Goal: Navigation & Orientation: Understand site structure

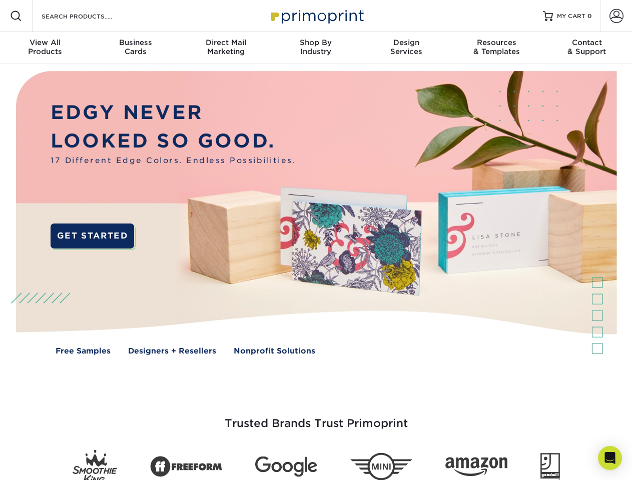
click at [316, 240] on img at bounding box center [315, 220] width 625 height 313
click at [16, 16] on span at bounding box center [16, 16] width 12 height 12
click at [616, 16] on span at bounding box center [616, 16] width 14 height 14
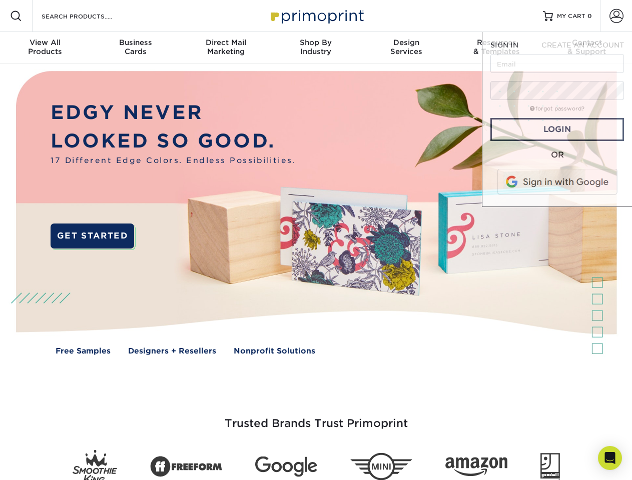
click at [45, 48] on div "View All Products" at bounding box center [45, 47] width 90 height 18
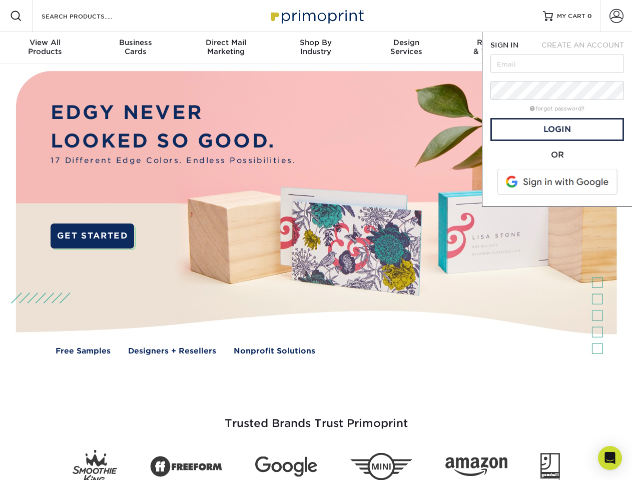
click at [135, 48] on div "Business Cards" at bounding box center [135, 47] width 90 height 18
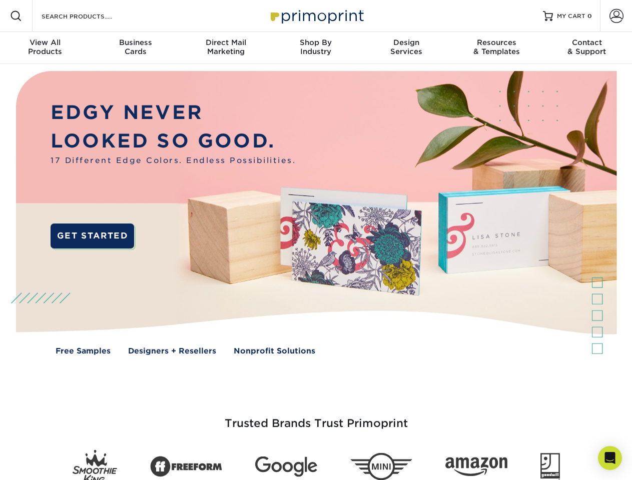
click at [226, 48] on div "Direct Mail Marketing" at bounding box center [226, 47] width 90 height 18
click at [316, 48] on div "Shop By Industry" at bounding box center [316, 47] width 90 height 18
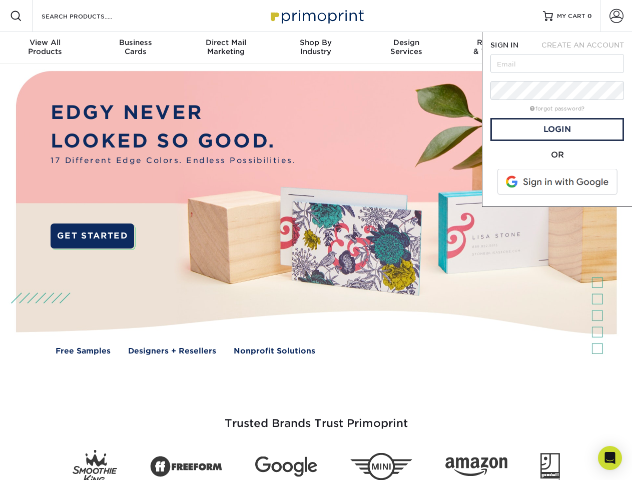
click at [406, 48] on div "Design Services" at bounding box center [406, 47] width 90 height 18
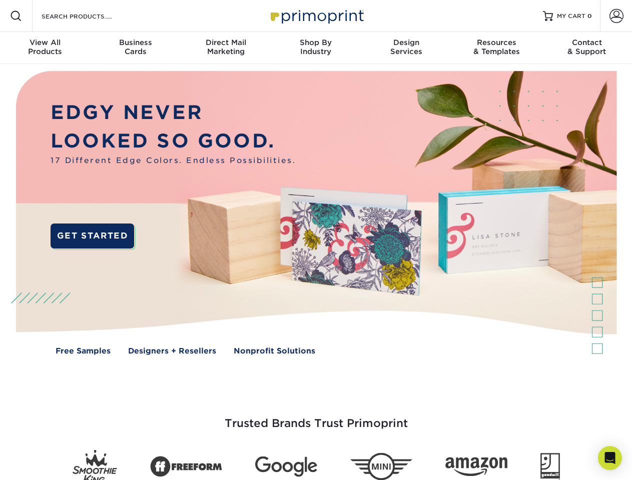
click at [496, 48] on span "SIGN IN" at bounding box center [504, 45] width 28 height 8
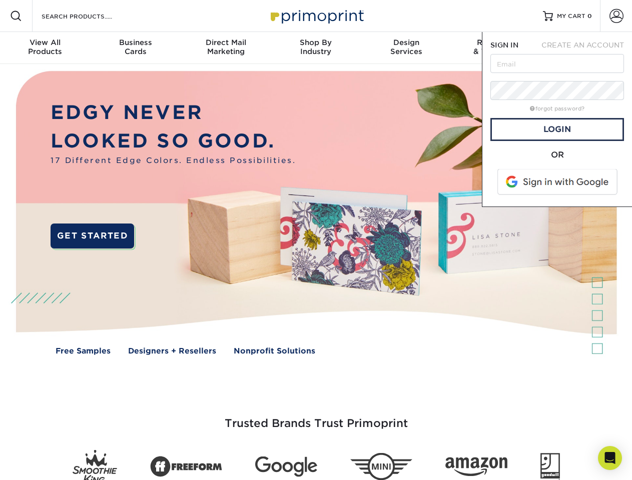
click at [587, 48] on div "Contact & Support" at bounding box center [587, 47] width 90 height 18
